Goal: Entertainment & Leisure: Consume media (video, audio)

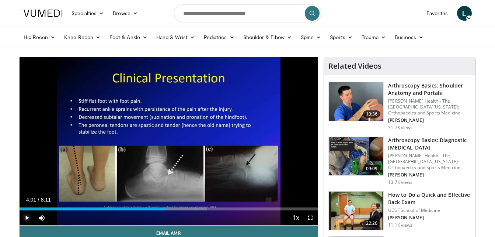
click at [27, 218] on span "Video Player" at bounding box center [27, 217] width 15 height 15
click at [311, 216] on span "Video Player" at bounding box center [310, 217] width 15 height 15
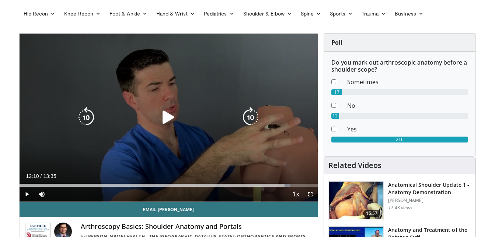
scroll to position [37, 0]
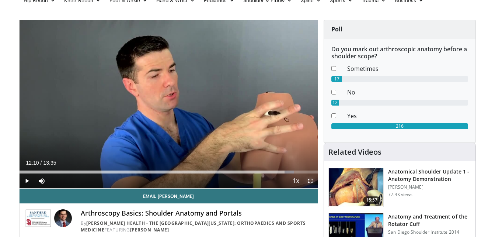
click at [312, 178] on span "Video Player" at bounding box center [310, 180] width 15 height 15
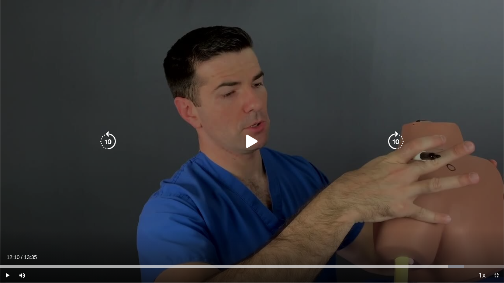
click at [251, 139] on icon "Video Player" at bounding box center [252, 141] width 21 height 21
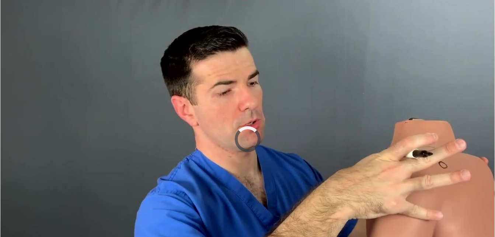
scroll to position [111, 0]
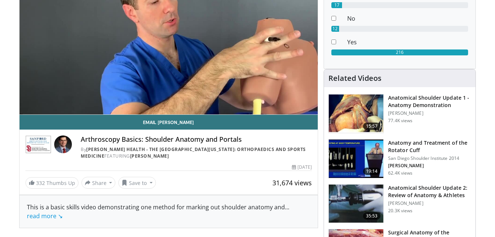
click at [355, 118] on img at bounding box center [356, 113] width 55 height 38
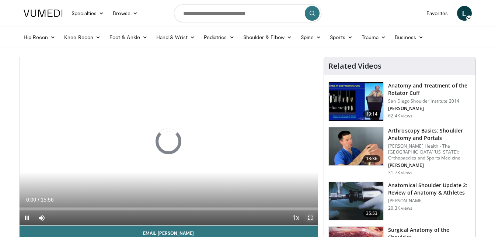
click at [311, 216] on span "Video Player" at bounding box center [310, 217] width 15 height 15
